Goal: Task Accomplishment & Management: Use online tool/utility

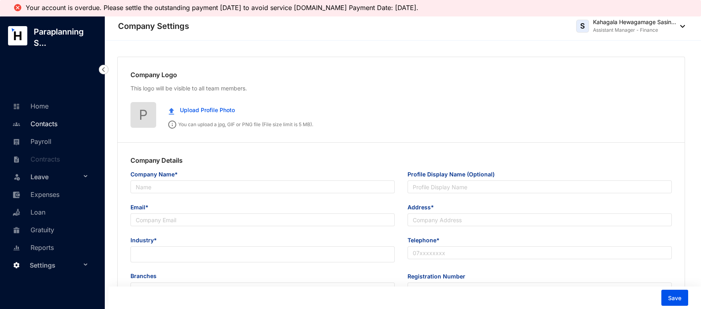
type input "Paraplanning Services (Pvt) Ltd"
type input "Paraplanning Services"
type input "[EMAIL_ADDRESS][DOMAIN_NAME]"
type input "5A, [GEOGRAPHIC_DATA], [GEOGRAPHIC_DATA]"
type input "0112680035"
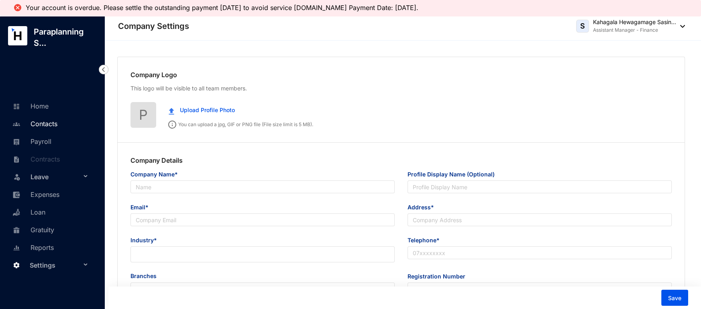
type input "PV 76897"
type input "B"
type input "039906"
type input "8"
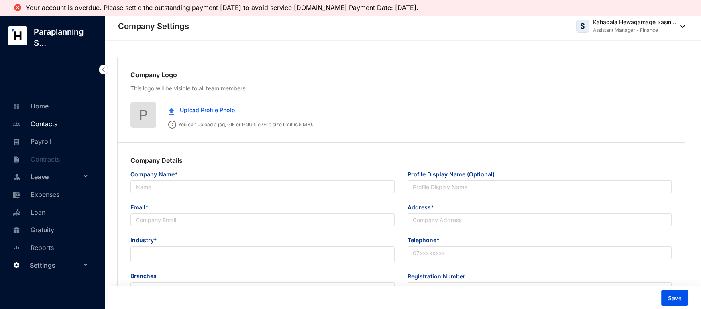
radio input "true"
checkbox input "true"
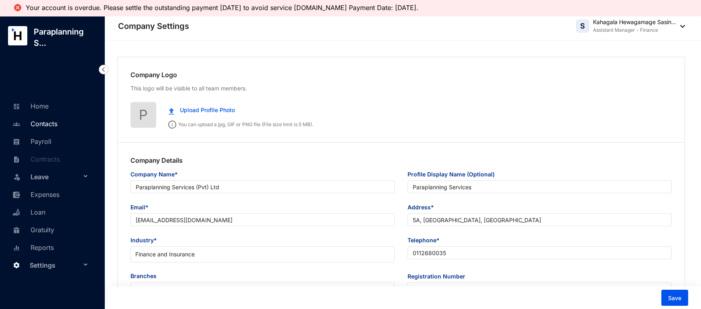
click at [57, 128] on link "Contacts" at bounding box center [33, 124] width 47 height 8
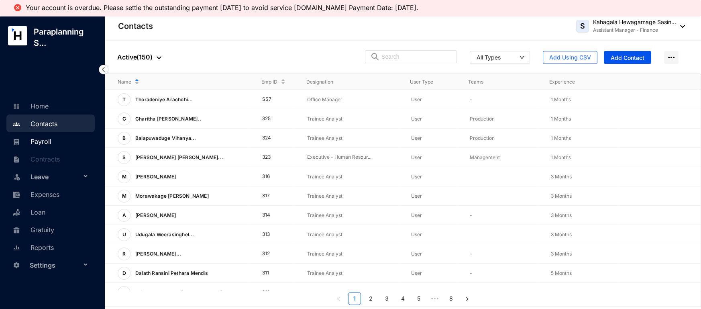
click at [51, 142] on link "Payroll" at bounding box center [30, 141] width 41 height 8
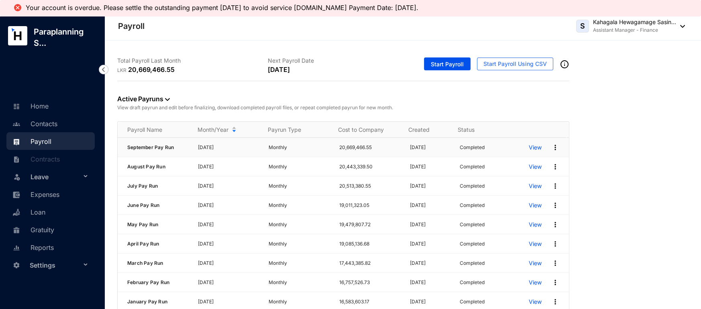
click at [529, 149] on p "View" at bounding box center [535, 147] width 13 height 8
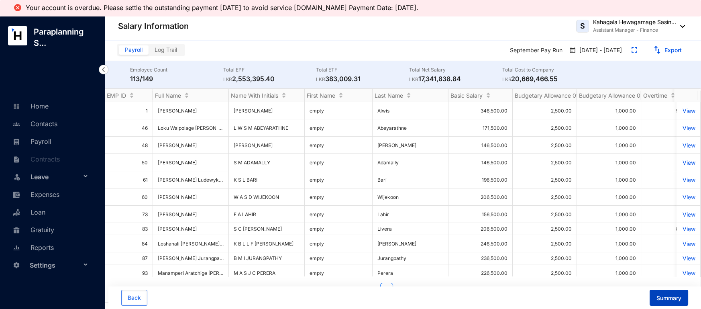
click at [667, 298] on span "Summary" at bounding box center [668, 298] width 25 height 8
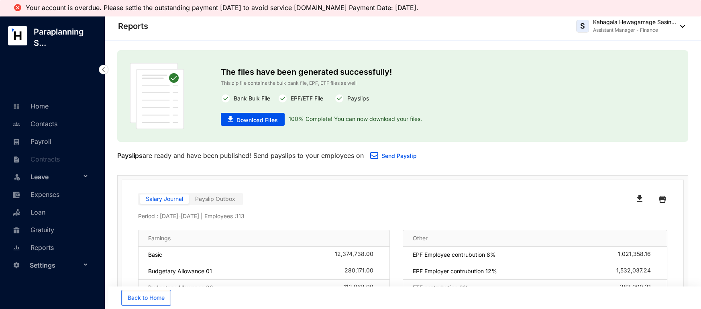
scroll to position [136, 0]
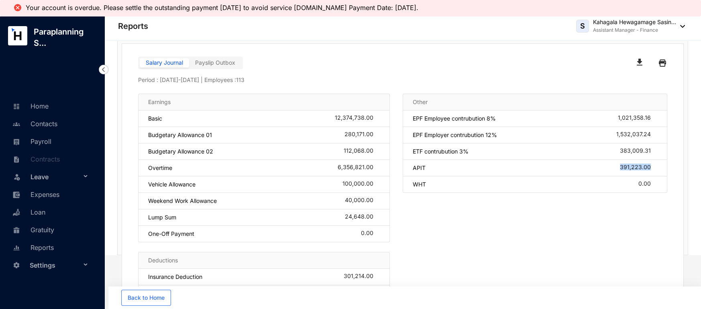
drag, startPoint x: 617, startPoint y: 167, endPoint x: 650, endPoint y: 166, distance: 33.3
click at [650, 166] on div "APIT 391,223.00" at bounding box center [535, 168] width 265 height 16
copy div "391,223.00"
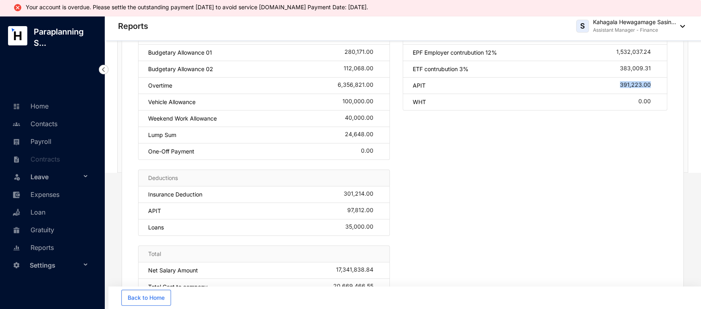
scroll to position [68, 0]
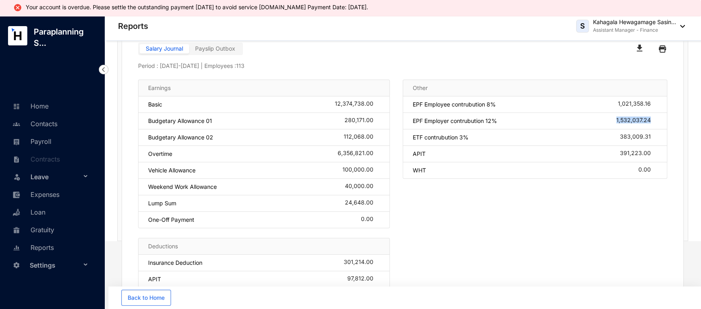
drag, startPoint x: 610, startPoint y: 118, endPoint x: 650, endPoint y: 119, distance: 40.5
click at [650, 119] on div "EPF Employer contrubution 12% 1,532,037.24" at bounding box center [535, 121] width 265 height 16
copy div "1,532,037.24"
drag, startPoint x: 603, startPoint y: 138, endPoint x: 650, endPoint y: 139, distance: 46.6
click at [650, 139] on div "ETF contrubution 3% 383,009.31" at bounding box center [535, 137] width 265 height 16
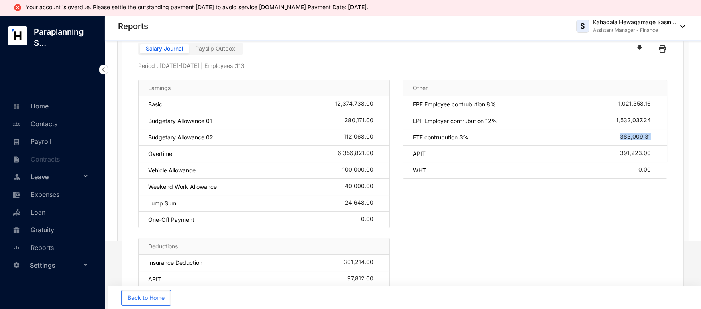
copy div "383,009.31"
drag, startPoint x: 609, startPoint y: 101, endPoint x: 660, endPoint y: 102, distance: 51.4
click at [660, 102] on div "EPF Employee contrubution 8% 1,021,358.16" at bounding box center [535, 104] width 265 height 16
copy div "1,021,358.16"
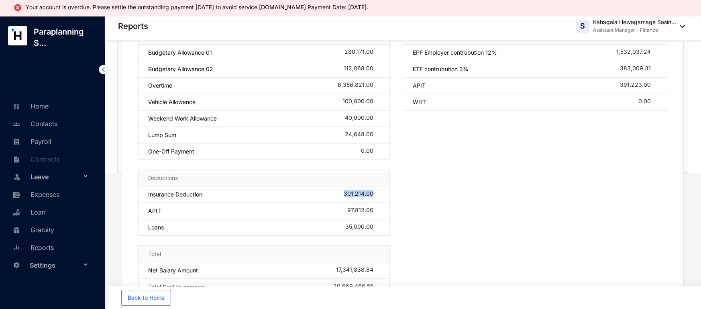
drag, startPoint x: 339, startPoint y: 194, endPoint x: 376, endPoint y: 195, distance: 36.9
click at [376, 195] on div "Insurance Deduction 301,214.00" at bounding box center [264, 194] width 252 height 16
copy div "301,214.00"
drag, startPoint x: 329, startPoint y: 268, endPoint x: 377, endPoint y: 269, distance: 47.8
click at [377, 269] on div "Net Salary Amount 17,341,838.84" at bounding box center [264, 270] width 252 height 16
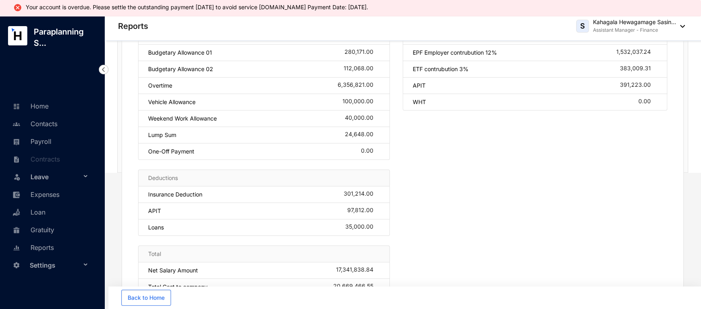
click at [443, 196] on div "Other EPF Employee contrubution 8% 1,021,358.16 EPF Employer contrubution 12% 1…" at bounding box center [535, 157] width 265 height 293
drag, startPoint x: 326, startPoint y: 270, endPoint x: 377, endPoint y: 267, distance: 51.5
click at [377, 267] on div "Net Salary Amount 17,341,838.84" at bounding box center [264, 270] width 252 height 16
copy div "17,341,838.84"
click at [445, 177] on div "Other EPF Employee contrubution 8% 1,021,358.16 EPF Employer contrubution 12% 1…" at bounding box center [535, 157] width 265 height 293
